Goal: Task Accomplishment & Management: Manage account settings

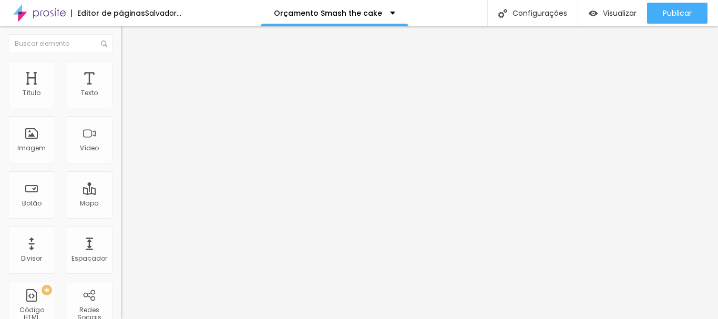
click at [121, 69] on li "Estilo" at bounding box center [181, 66] width 121 height 11
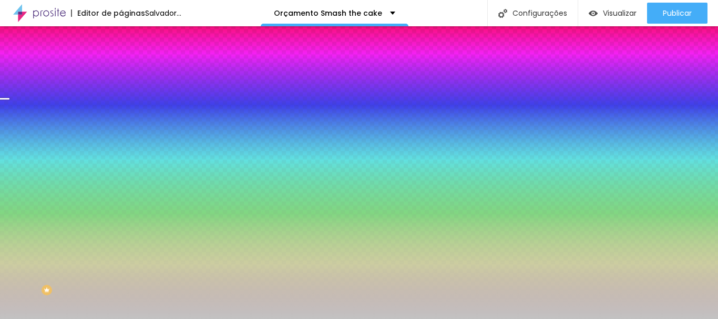
click at [127, 97] on font "Trocar imagem" at bounding box center [152, 92] width 51 height 9
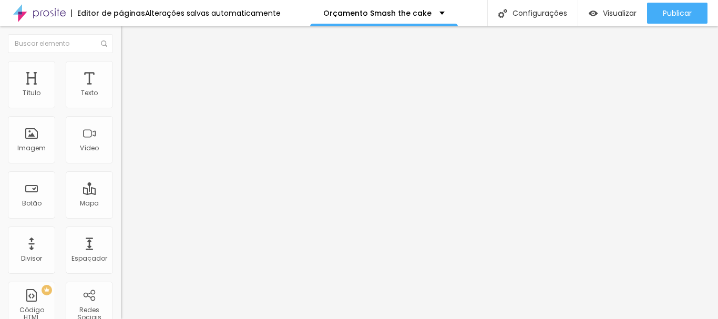
click at [121, 65] on ul "Conteúdo Estilo Avançado" at bounding box center [181, 66] width 121 height 32
click at [121, 64] on li "Estilo" at bounding box center [181, 66] width 121 height 11
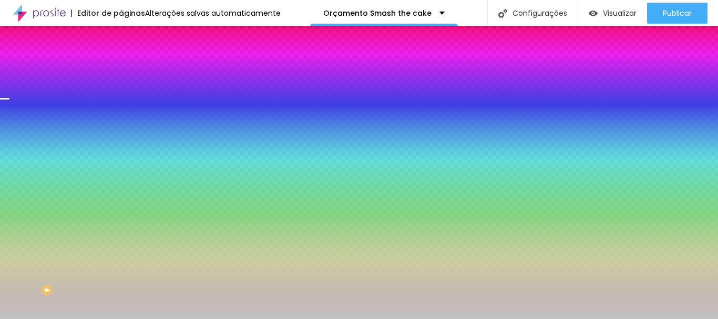
click at [121, 143] on div at bounding box center [181, 143] width 121 height 0
drag, startPoint x: 105, startPoint y: 228, endPoint x: 120, endPoint y: 183, distance: 48.2
click at [121, 153] on div "Cor de fundo Voltar ao padrão #C2C2C2" at bounding box center [181, 138] width 121 height 29
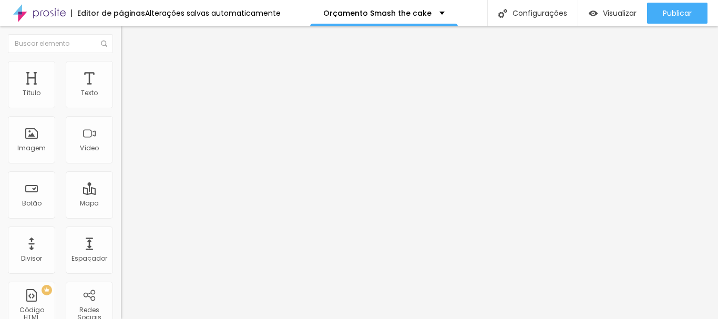
click at [125, 133] on icon "button" at bounding box center [128, 130] width 6 height 6
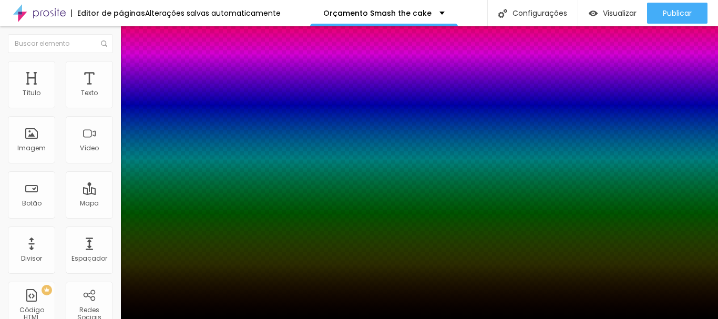
click at [195, 318] on div at bounding box center [359, 325] width 718 height 0
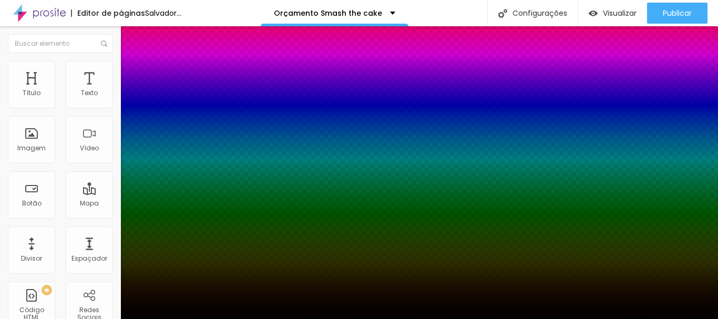
click at [192, 277] on div at bounding box center [359, 159] width 718 height 319
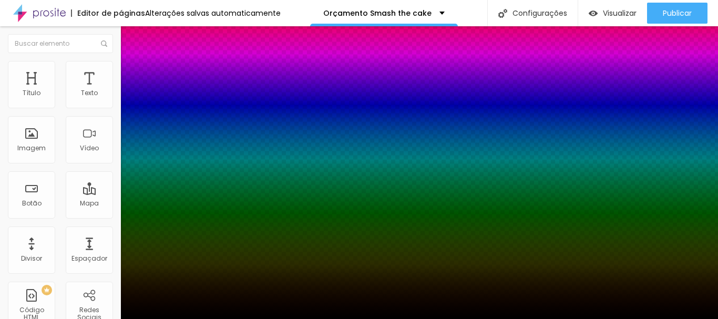
click at [192, 272] on div at bounding box center [359, 159] width 718 height 319
click at [192, 264] on div at bounding box center [359, 159] width 718 height 319
click at [54, 318] on div at bounding box center [359, 319] width 718 height 0
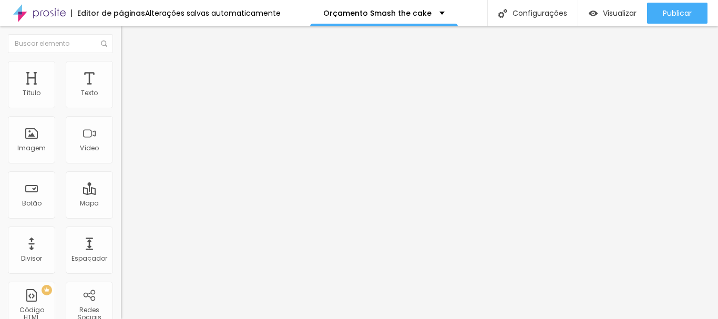
click at [130, 72] on font "Estilo" at bounding box center [138, 68] width 16 height 9
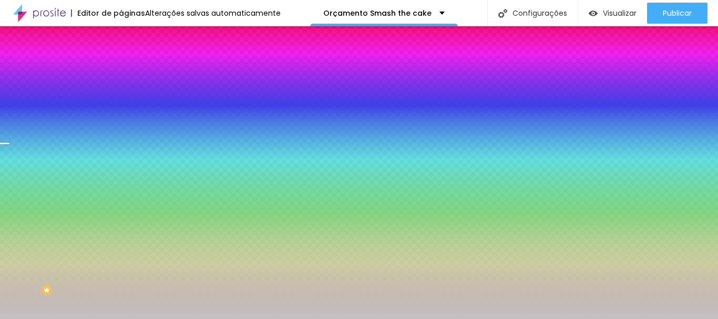
click at [121, 143] on div at bounding box center [181, 143] width 121 height 0
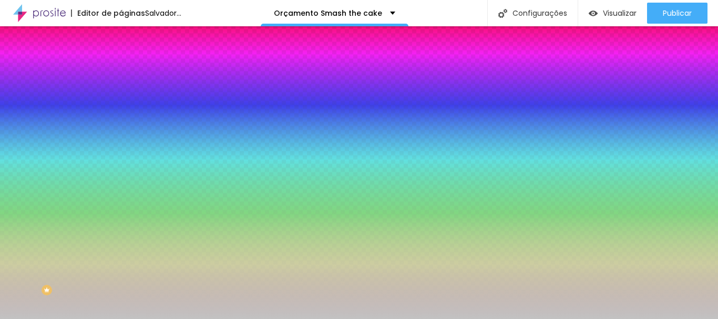
drag, startPoint x: 103, startPoint y: 240, endPoint x: 104, endPoint y: 199, distance: 41.0
click at [121, 153] on div "Cor de fundo Voltar ao padrão #C2C2C2" at bounding box center [181, 138] width 121 height 29
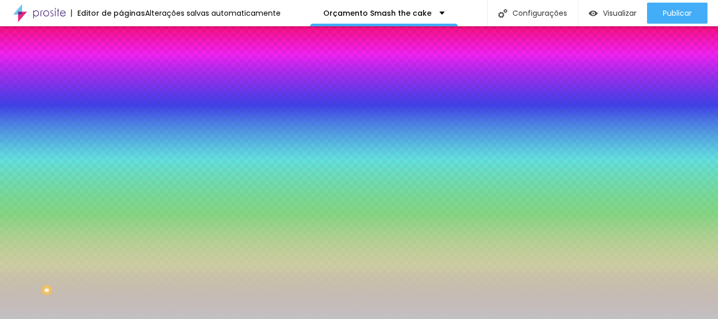
click at [127, 97] on font "Trocar imagem" at bounding box center [152, 92] width 51 height 9
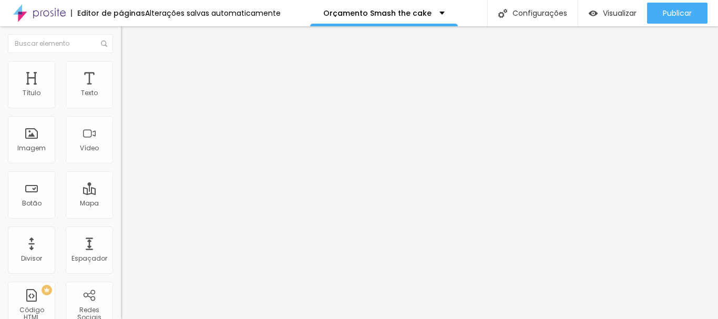
click at [121, 66] on img at bounding box center [125, 65] width 9 height 9
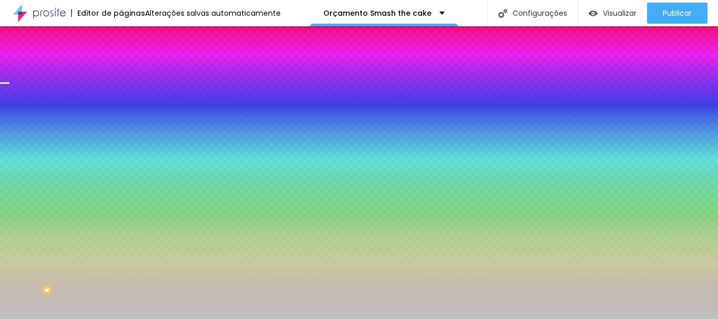
click at [121, 143] on div at bounding box center [181, 143] width 121 height 0
drag, startPoint x: 105, startPoint y: 216, endPoint x: 102, endPoint y: 202, distance: 13.9
click at [121, 153] on div at bounding box center [181, 153] width 121 height 0
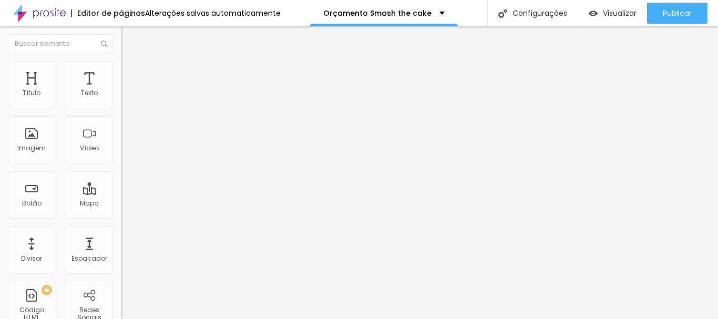
click at [129, 129] on icon "button" at bounding box center [130, 128] width 2 height 2
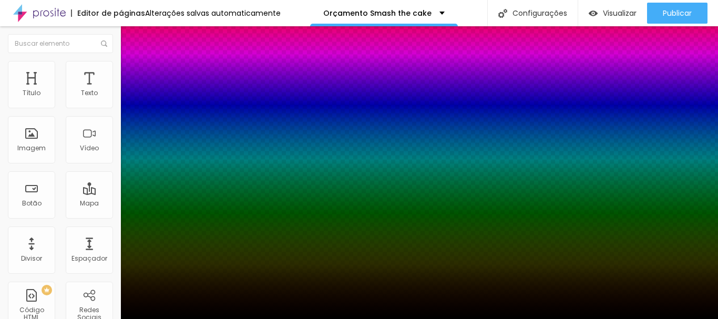
click at [200, 318] on div at bounding box center [359, 325] width 718 height 0
click at [193, 276] on div at bounding box center [359, 159] width 718 height 319
click at [396, 318] on div at bounding box center [359, 319] width 718 height 0
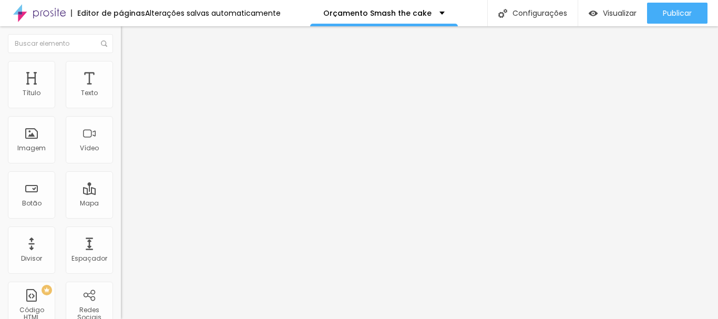
click at [125, 133] on icon "button" at bounding box center [128, 130] width 6 height 6
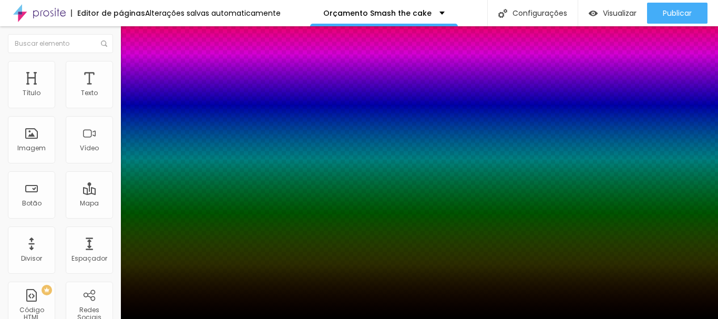
click at [196, 318] on div at bounding box center [359, 325] width 718 height 0
click at [191, 272] on div at bounding box center [359, 159] width 718 height 319
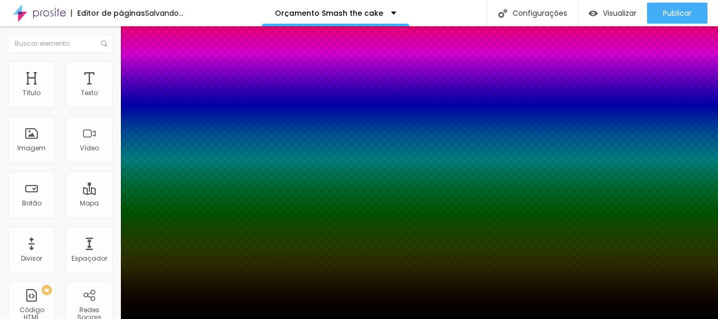
click at [191, 275] on div at bounding box center [359, 159] width 718 height 319
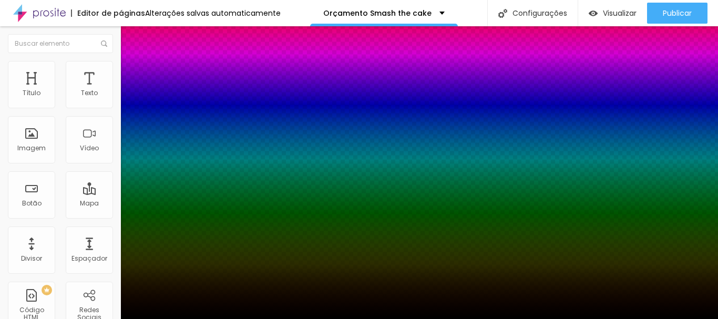
click at [430, 318] on div at bounding box center [359, 319] width 718 height 0
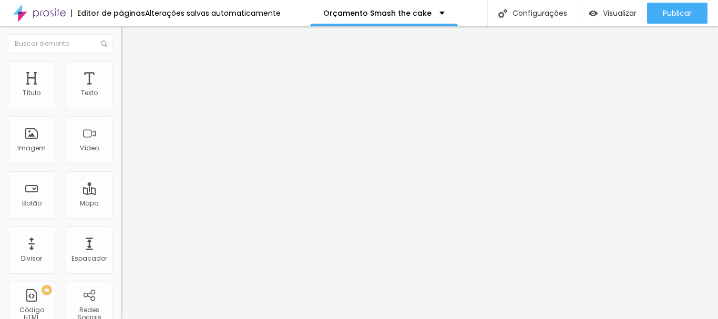
click at [121, 69] on li "Estilo" at bounding box center [181, 66] width 121 height 11
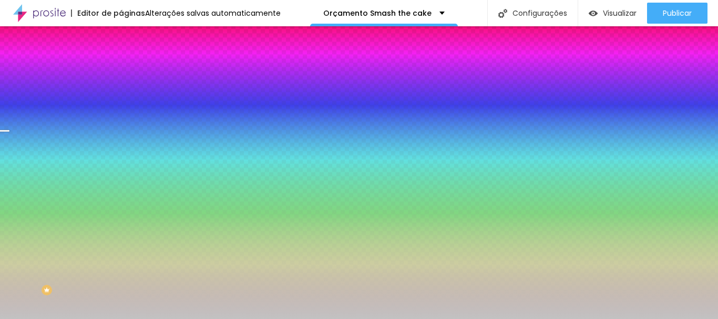
click at [127, 97] on font "Trocar imagem" at bounding box center [152, 92] width 51 height 9
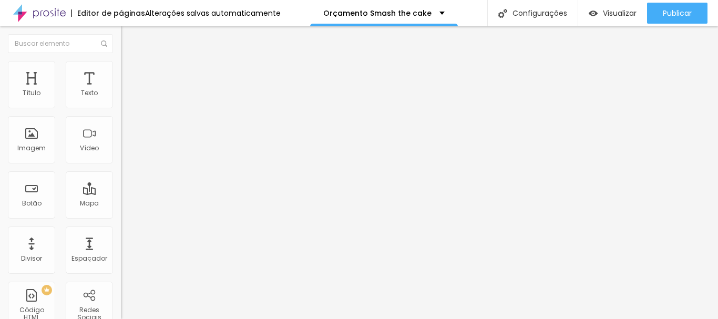
click at [121, 126] on button "button" at bounding box center [128, 130] width 15 height 11
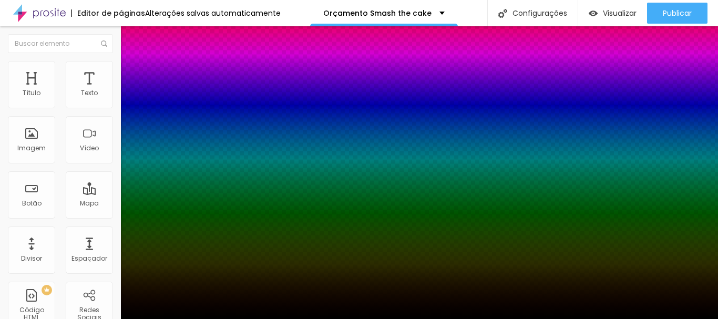
click at [193, 318] on div at bounding box center [359, 325] width 718 height 0
click at [192, 279] on div at bounding box center [359, 159] width 718 height 319
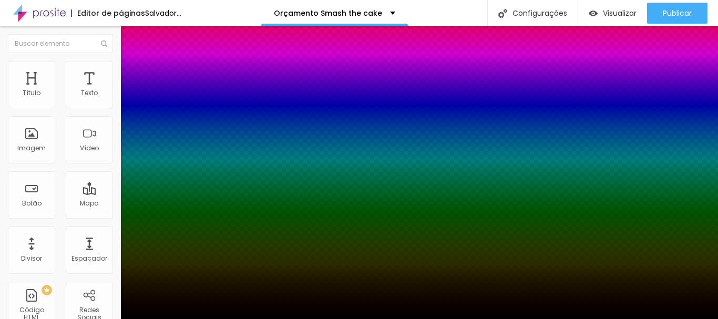
click at [389, 318] on div at bounding box center [359, 319] width 718 height 0
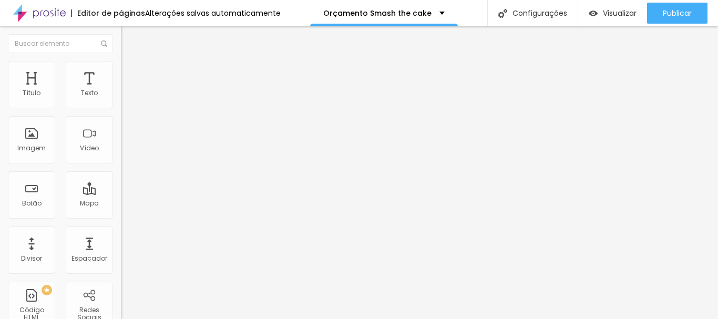
click at [130, 72] on font "Estilo" at bounding box center [138, 68] width 16 height 9
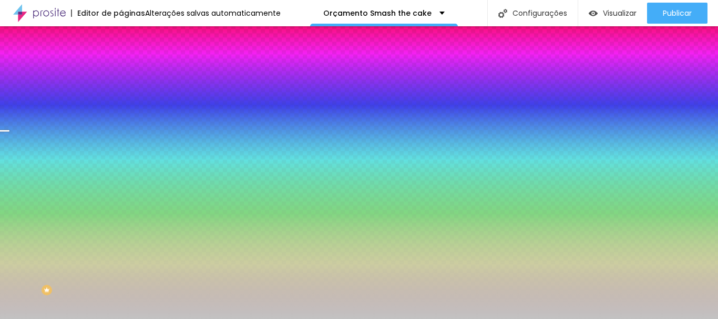
click at [121, 143] on div at bounding box center [181, 143] width 121 height 0
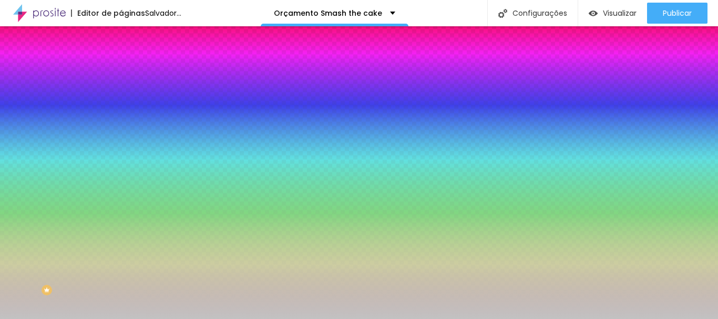
drag, startPoint x: 105, startPoint y: 235, endPoint x: 110, endPoint y: 194, distance: 41.3
click at [121, 153] on div "Cor de fundo Voltar ao padrão #C2C2C2" at bounding box center [181, 138] width 121 height 29
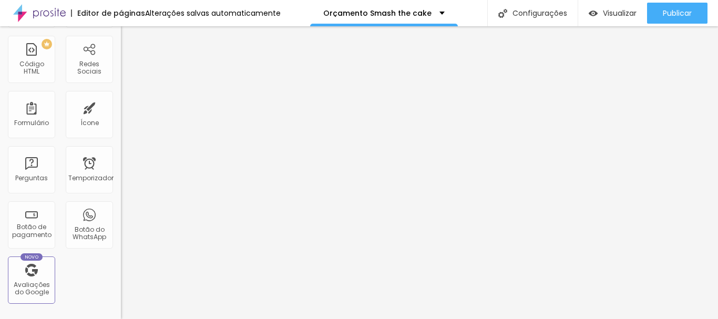
scroll to position [390, 0]
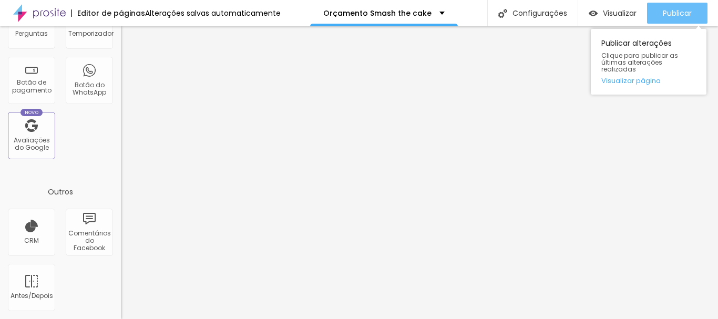
click at [668, 11] on font "Publicar" at bounding box center [676, 13] width 29 height 11
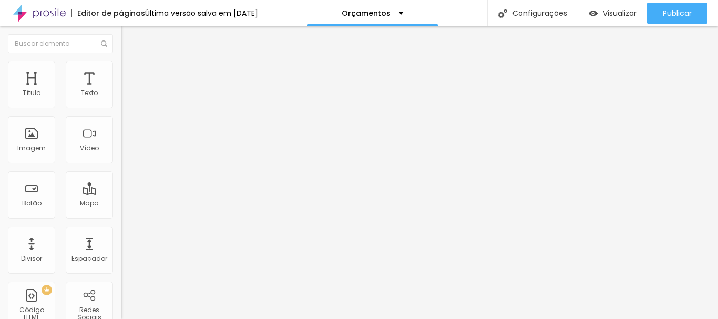
click at [121, 69] on li "Estilo" at bounding box center [181, 66] width 121 height 11
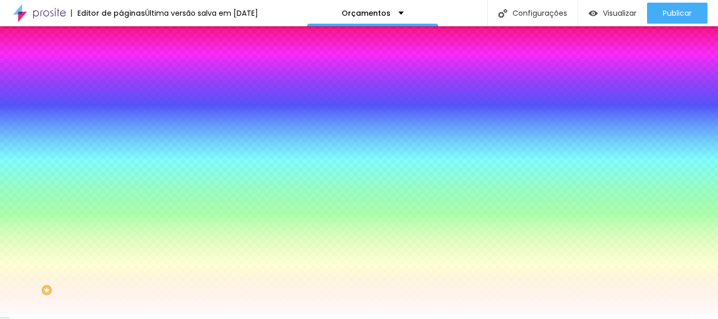
click at [121, 71] on li "Avançado" at bounding box center [181, 76] width 121 height 11
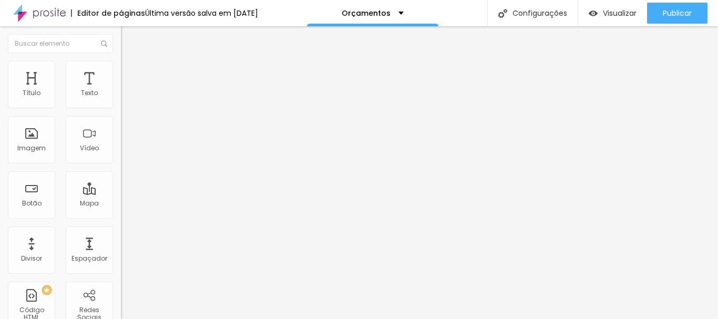
click at [121, 68] on li "Estilo" at bounding box center [181, 66] width 121 height 11
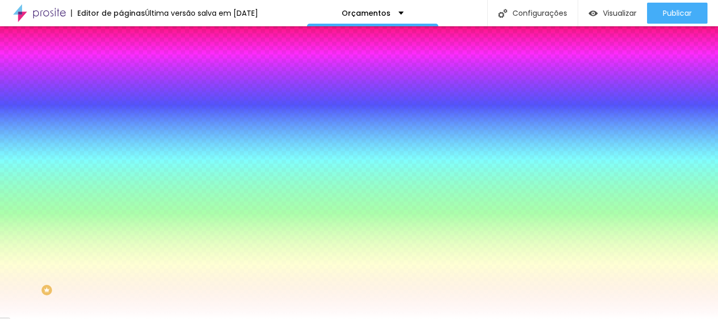
click at [130, 62] on font "Conteúdo" at bounding box center [146, 57] width 33 height 9
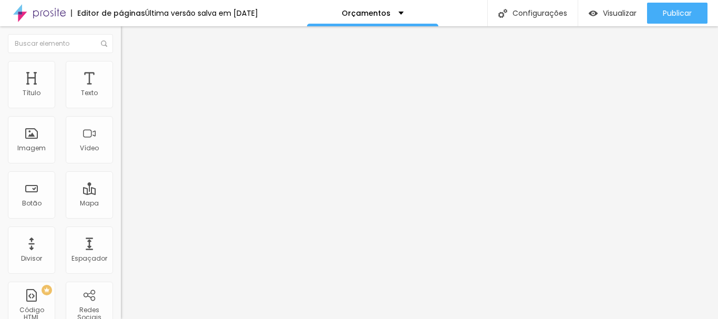
drag, startPoint x: 7, startPoint y: 110, endPoint x: 1, endPoint y: 116, distance: 8.2
click at [121, 111] on div "Texto Em breve Alinhamento Tamanho Normal Pequeno Normal Grande Link URL Abrir …" at bounding box center [181, 161] width 121 height 159
type input "Saiba mais"
click at [130, 74] on font "Avançado" at bounding box center [147, 78] width 35 height 9
click at [121, 67] on img at bounding box center [125, 65] width 9 height 9
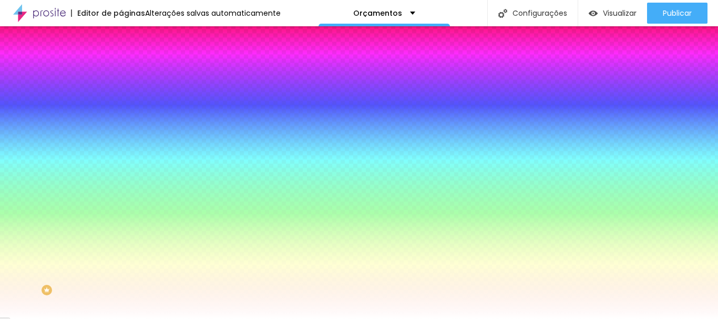
click at [121, 61] on li "Conteúdo" at bounding box center [181, 55] width 121 height 11
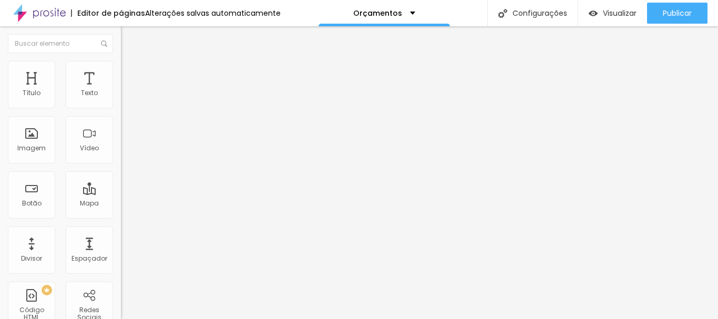
click at [121, 187] on div "Link" at bounding box center [181, 193] width 121 height 13
click at [121, 206] on div "URL" at bounding box center [181, 203] width 121 height 6
click at [121, 216] on input "text" at bounding box center [184, 211] width 126 height 11
paste input "www.acbarros.com.br/copia-de-orcamento-acompanhamento"
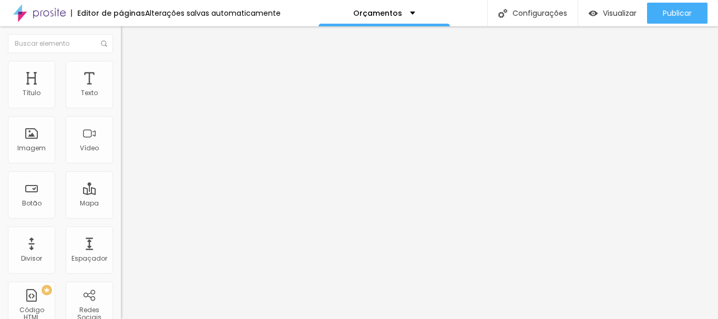
type input "www.acbarros.com.br/copia-de-orcamento-acompanhamento"
drag, startPoint x: 105, startPoint y: 217, endPoint x: 0, endPoint y: 221, distance: 105.1
click at [121, 221] on div "Texto Saiba mais Alinhamento Tamanho Normal Pequeno Normal Grande Link URL www.…" at bounding box center [181, 161] width 121 height 159
paste input "www.acbarros.com.br/orcamento-smashthecake"
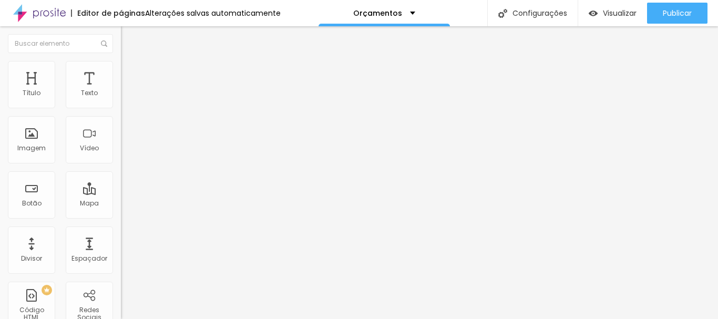
type input "www.acbarros.com.br/orcamento-smashthecake"
click at [121, 263] on div "Editar nulo Conteúdo Estilo Avançado Texto Saiba mais Alinhamento Tamanho Norma…" at bounding box center [181, 172] width 121 height 293
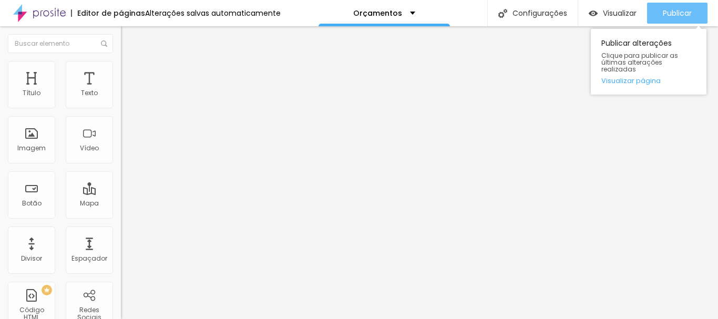
click at [681, 17] on font "Publicar" at bounding box center [676, 13] width 29 height 11
click at [676, 19] on div "Publicar" at bounding box center [676, 13] width 29 height 21
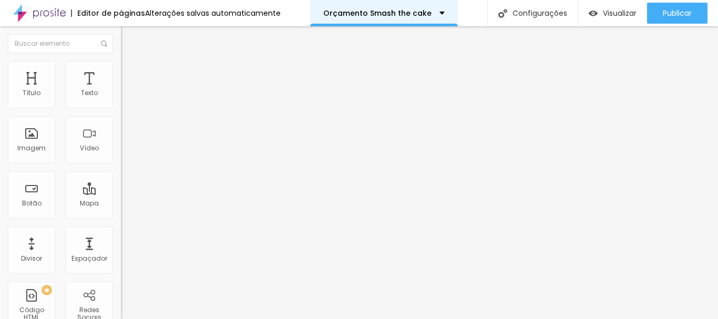
click at [419, 11] on font "Orçamento Smash the cake" at bounding box center [377, 13] width 108 height 11
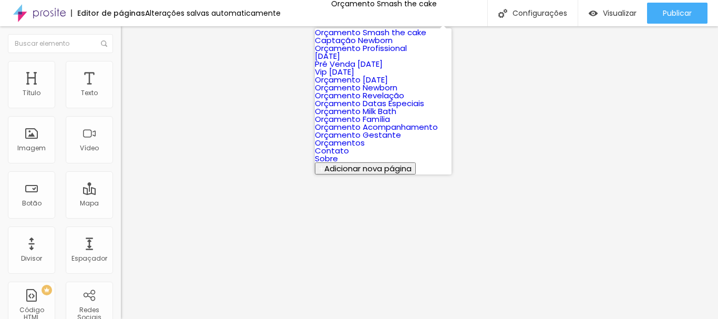
scroll to position [224, 0]
click at [365, 137] on font "Orçamentos" at bounding box center [340, 142] width 50 height 11
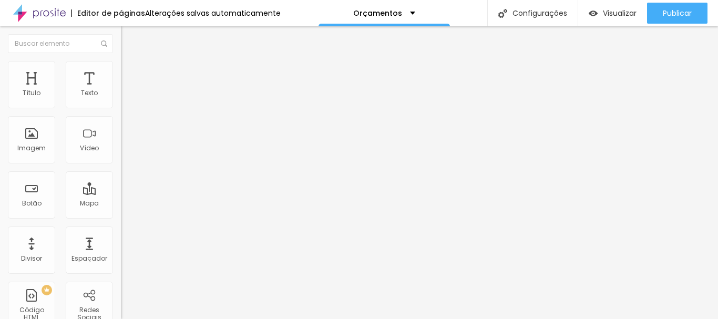
click at [121, 216] on input "[DOMAIN_NAME][URL]" at bounding box center [184, 211] width 126 height 11
paste input "https://"
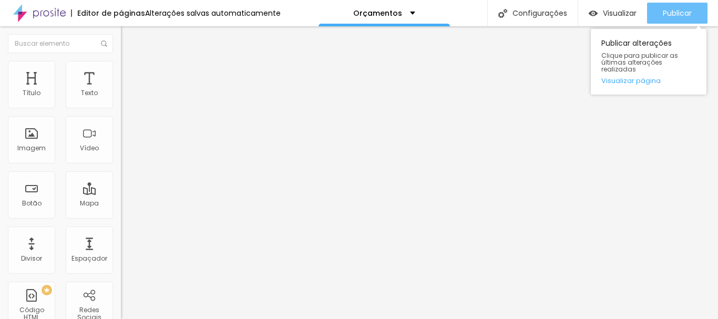
scroll to position [0, 0]
click at [682, 15] on font "Publicar" at bounding box center [676, 13] width 29 height 11
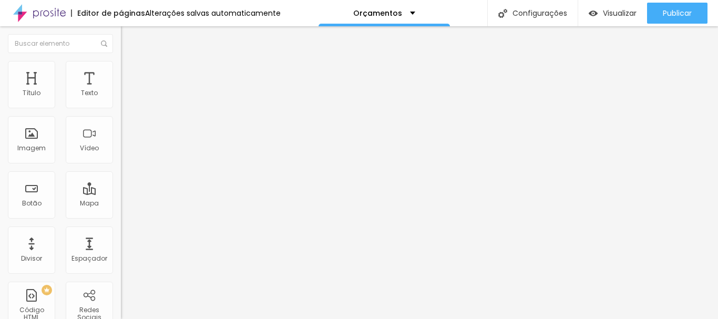
click at [121, 216] on input "[URL][DOMAIN_NAME]" at bounding box center [184, 211] width 126 height 11
click at [121, 216] on input "https://www.acbarros.com.br/orcamento-smashthecake" at bounding box center [184, 211] width 126 height 11
paste input "www.acbarros.com.br/copia-de-orcamento-smash-the-"
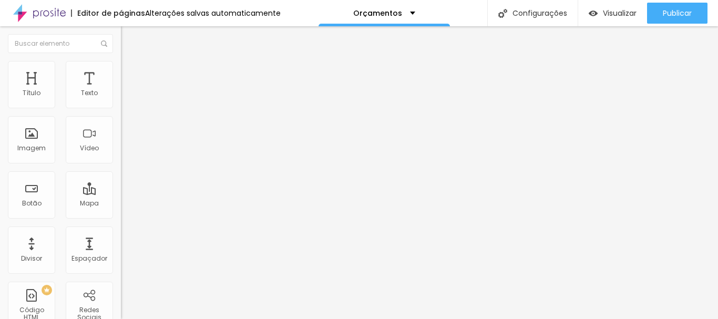
scroll to position [1, 104]
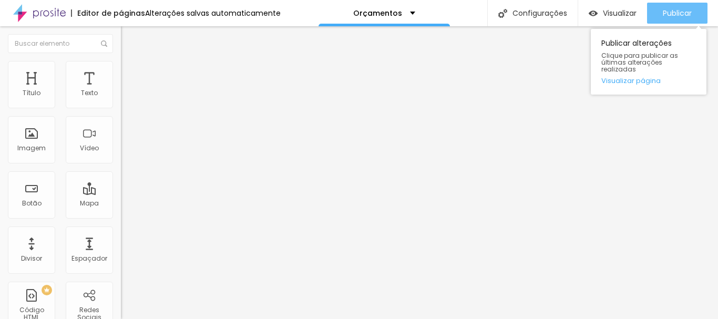
type input "www.acbarros.com.br/copia-de-orcamento-smash-the-cake"
click at [678, 15] on font "Publicar" at bounding box center [676, 13] width 29 height 11
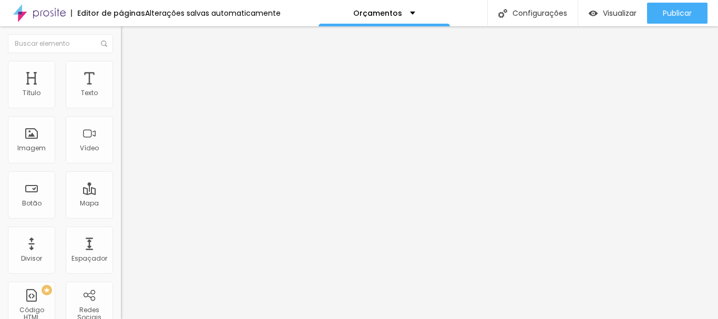
click at [121, 215] on input "www.acbarros.com.br/copia-de-orcamento-smash-the-cake" at bounding box center [184, 211] width 126 height 11
click at [121, 216] on input "www.acbarros.com.br/copia-de-orcamento-smash-the-cake" at bounding box center [184, 211] width 126 height 11
paste input "www.acbarros.com.br/orcamento-smashthecake"
type input "www.acbarros.com.br/orcamento-smashthecake"
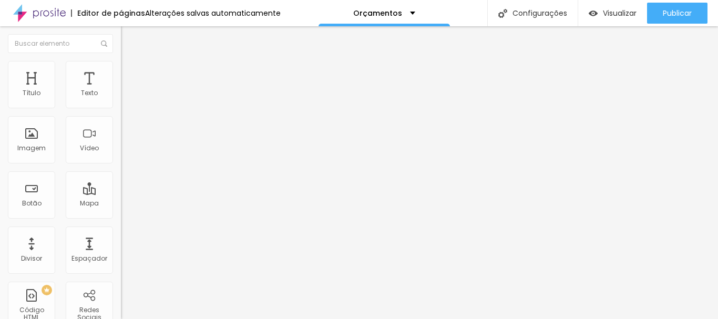
click at [121, 263] on div "Editar nulo Conteúdo Estilo Avançado Texto Saiba mais Alinhamento Tamanho Norma…" at bounding box center [181, 172] width 121 height 293
click at [121, 235] on img at bounding box center [123, 232] width 5 height 5
click at [121, 230] on div at bounding box center [181, 230] width 121 height 0
click at [121, 273] on div "Editar nulo Conteúdo Estilo Avançado Texto Saiba mais Alinhamento Tamanho Norma…" at bounding box center [181, 172] width 121 height 293
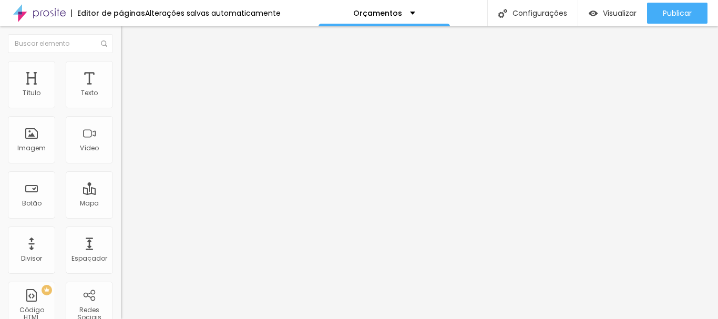
click at [121, 216] on input "https://www.acbarros.com.br/orcamento-revelacao" at bounding box center [184, 211] width 126 height 11
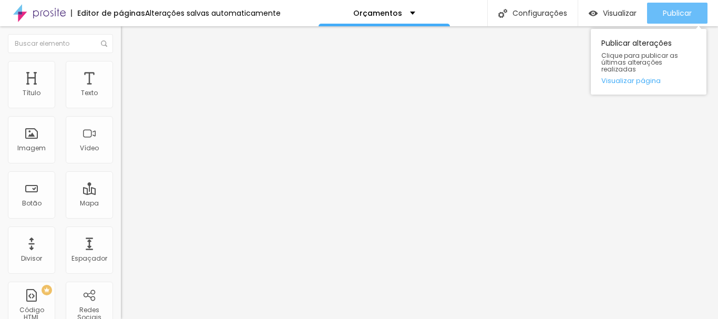
click at [691, 12] on button "Publicar" at bounding box center [677, 13] width 60 height 21
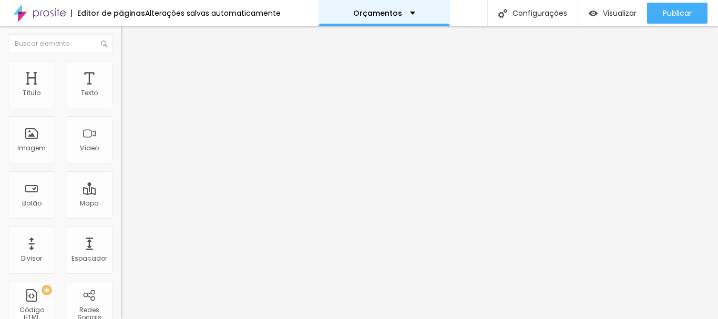
click at [398, 12] on div "Orçamentos" at bounding box center [384, 12] width 62 height 7
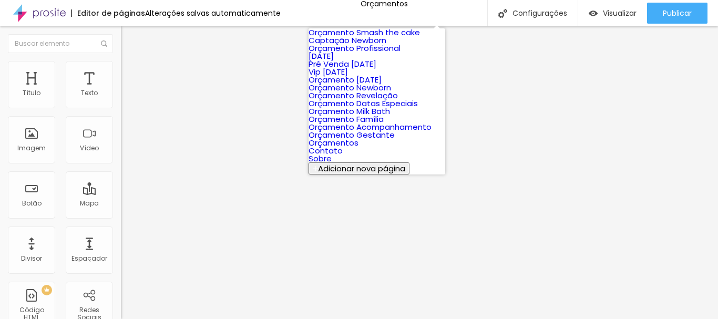
click at [366, 38] on font "Orçamento Smash the cake" at bounding box center [363, 32] width 111 height 11
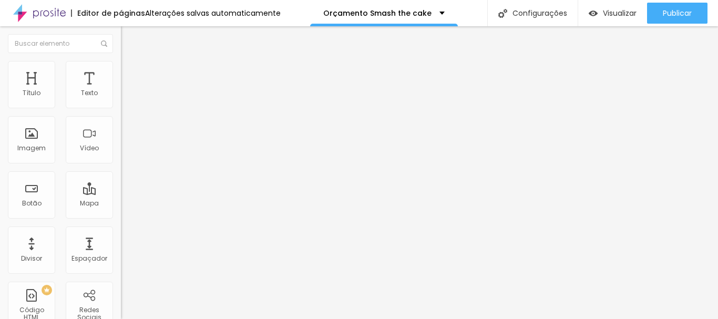
click at [130, 70] on font "Estilo" at bounding box center [138, 68] width 16 height 9
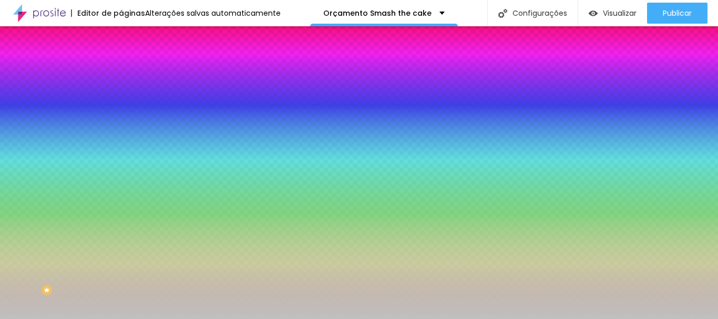
click at [127, 97] on font "Trocar imagem" at bounding box center [152, 92] width 51 height 9
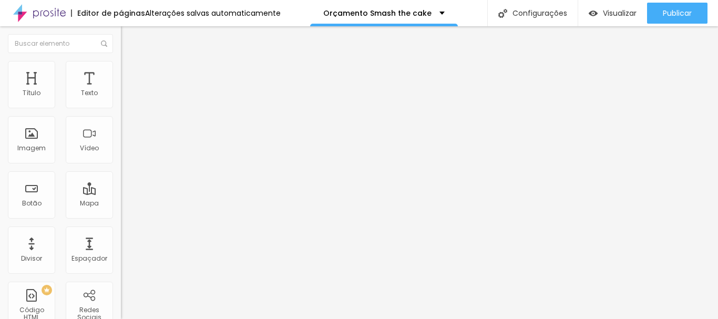
click at [126, 130] on icon "button" at bounding box center [128, 130] width 4 height 4
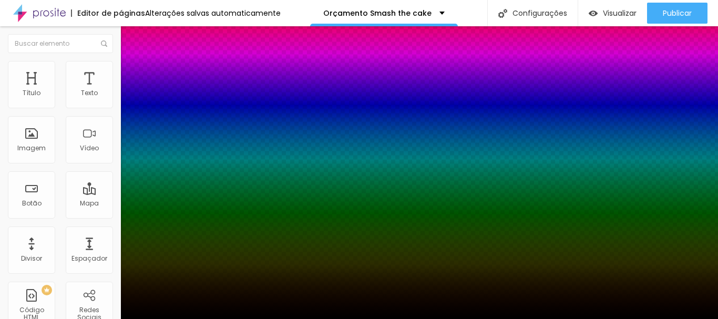
click at [186, 318] on div at bounding box center [359, 325] width 718 height 0
click at [195, 278] on div at bounding box center [359, 159] width 718 height 319
click at [437, 318] on div at bounding box center [359, 319] width 718 height 0
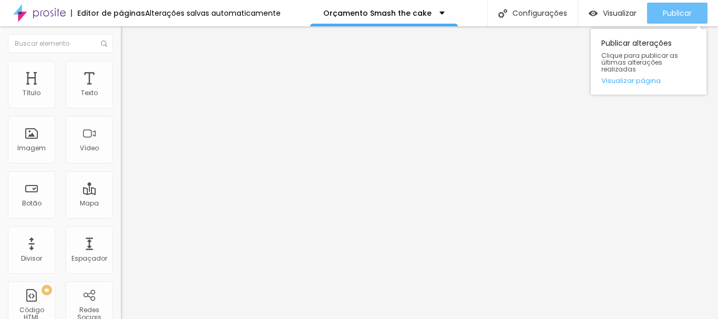
click at [682, 12] on font "Publicar" at bounding box center [676, 13] width 29 height 11
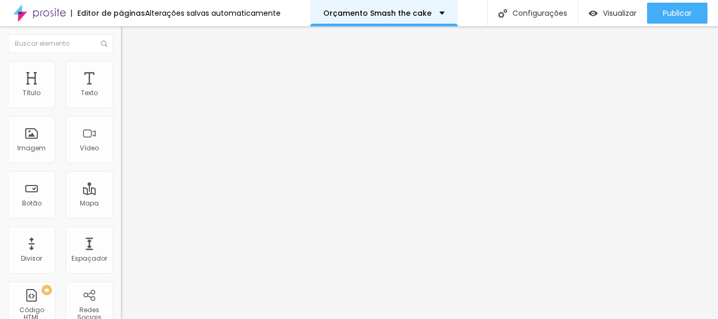
click at [418, 11] on font "Orçamento Smash the cake" at bounding box center [377, 13] width 108 height 11
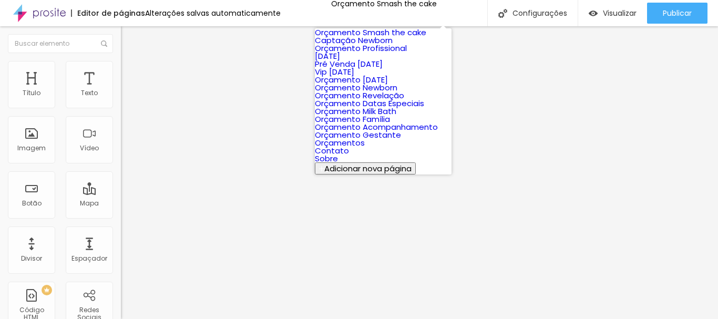
scroll to position [210, 0]
click at [375, 129] on font "Orçamento Gestante" at bounding box center [358, 134] width 86 height 11
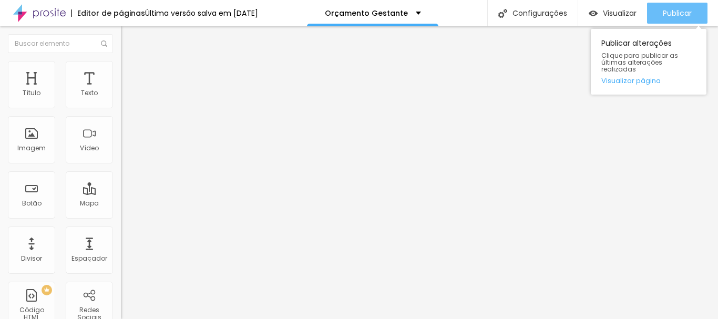
click at [682, 11] on font "Publicar" at bounding box center [676, 13] width 29 height 11
